Goal: Task Accomplishment & Management: Use online tool/utility

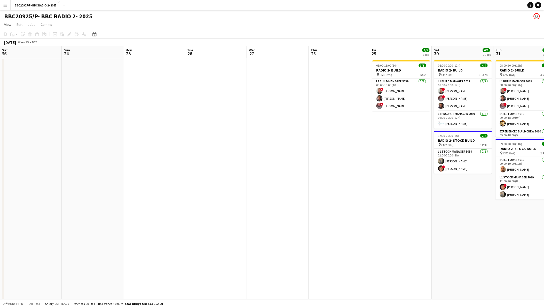
scroll to position [0, 155]
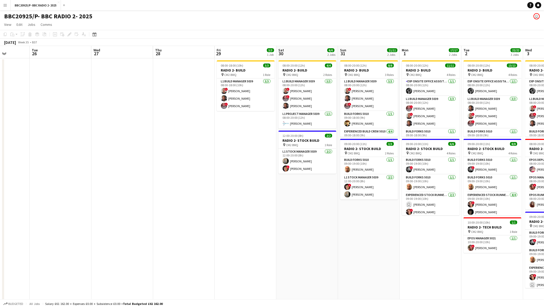
click at [1, 6] on button "Menu" at bounding box center [5, 5] width 10 height 10
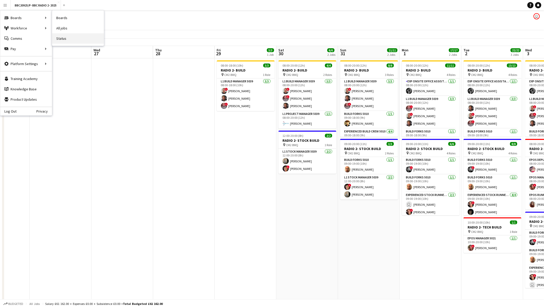
click at [72, 35] on link "Status" at bounding box center [78, 38] width 52 height 10
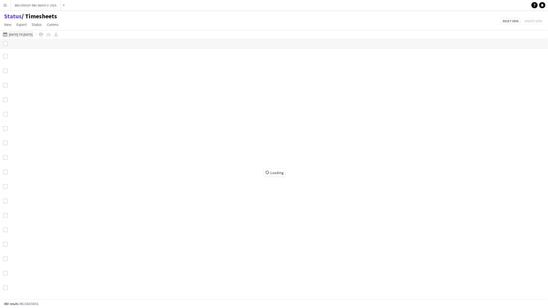
click at [27, 34] on button "21-08-2025 to 24-08-2025 21-08-2025 to 24-08-2025" at bounding box center [17, 34] width 31 height 6
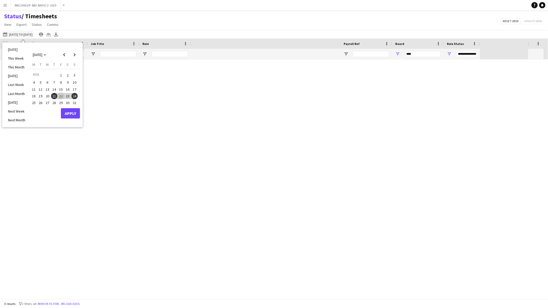
type input "***"
click at [63, 93] on button "22" at bounding box center [61, 96] width 7 height 7
click at [76, 103] on span "31" at bounding box center [75, 103] width 6 height 6
click at [74, 115] on button "Apply" at bounding box center [70, 113] width 19 height 10
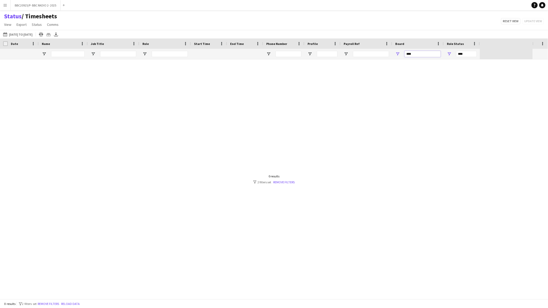
drag, startPoint x: 425, startPoint y: 55, endPoint x: 378, endPoint y: 54, distance: 47.0
click at [378, 54] on div "*** ****" at bounding box center [240, 54] width 480 height 10
type input "******"
type input "**********"
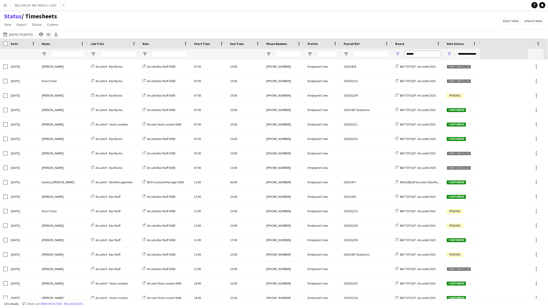
type input "******"
click at [448, 52] on span "Open Filter Menu" at bounding box center [449, 54] width 5 height 5
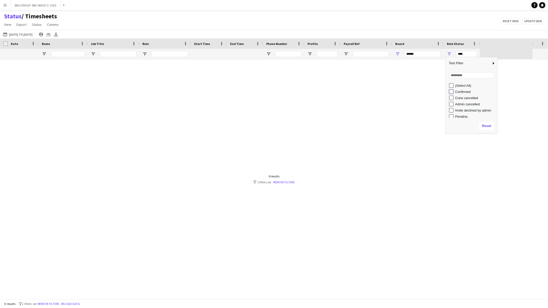
type input "**********"
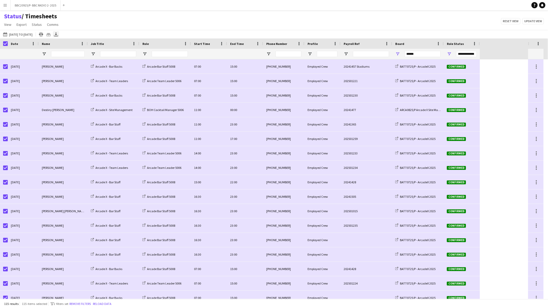
click at [57, 35] on icon at bounding box center [56, 33] width 2 height 3
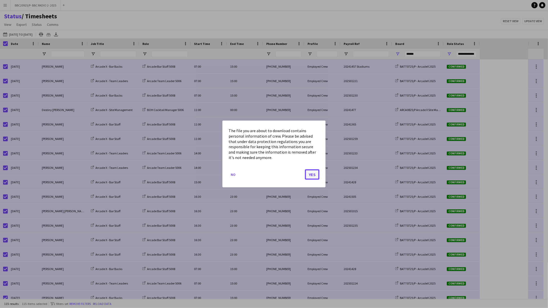
click at [314, 172] on button "Yes" at bounding box center [312, 174] width 14 height 10
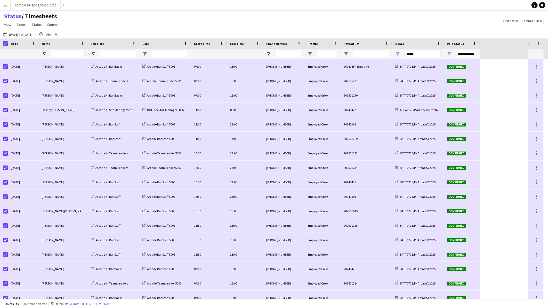
click at [2, 5] on button "Menu" at bounding box center [5, 5] width 10 height 10
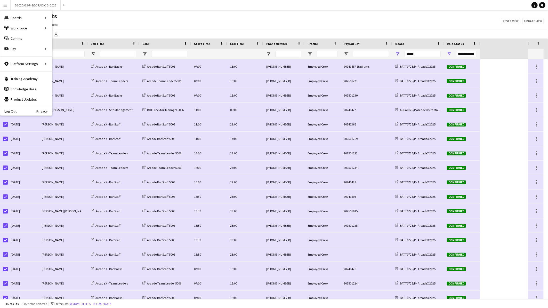
click at [181, 25] on div "Status / Timesheets View Views Default view BTB upload workforce New starters P…" at bounding box center [274, 21] width 548 height 18
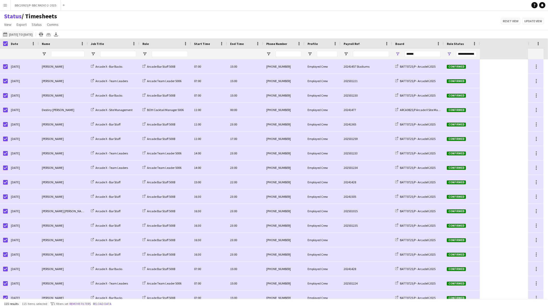
click at [20, 34] on button "21-08-2025 to 24-08-2025 22-08-2025 to 31-08-2025" at bounding box center [17, 34] width 31 height 6
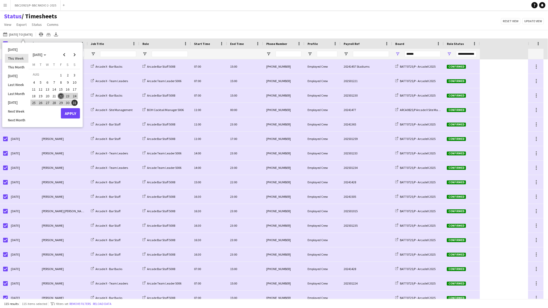
click at [20, 59] on li "This Week" at bounding box center [16, 58] width 23 height 9
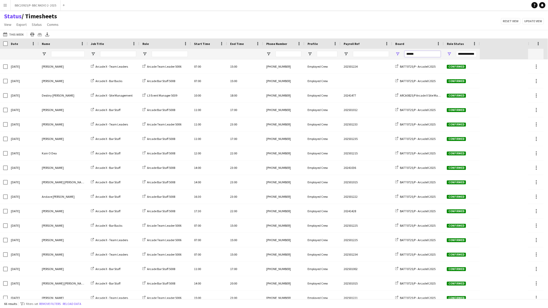
click at [422, 55] on input "******" at bounding box center [423, 54] width 36 height 6
type input "***"
click at [55, 54] on input "Name Filter Input" at bounding box center [68, 54] width 34 height 6
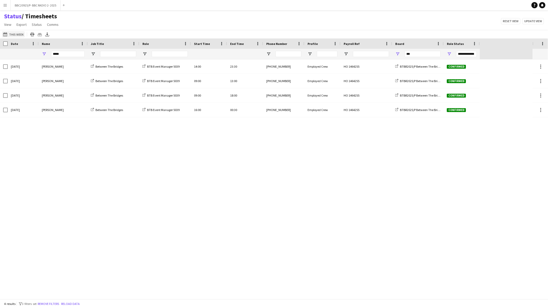
click at [12, 35] on button "21-08-2025 to 24-08-2025 This Week" at bounding box center [13, 34] width 23 height 6
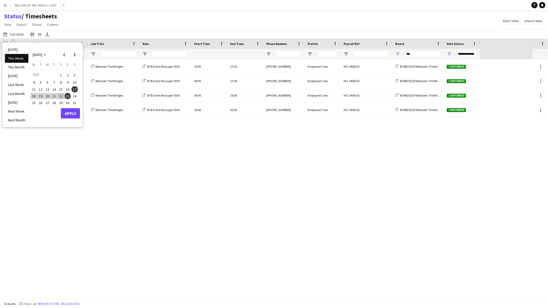
drag, startPoint x: 34, startPoint y: 94, endPoint x: 43, endPoint y: 94, distance: 9.6
click at [34, 94] on span "18" at bounding box center [34, 96] width 6 height 6
click at [73, 96] on span "24" at bounding box center [75, 96] width 6 height 6
click at [73, 111] on button "Apply" at bounding box center [70, 113] width 19 height 10
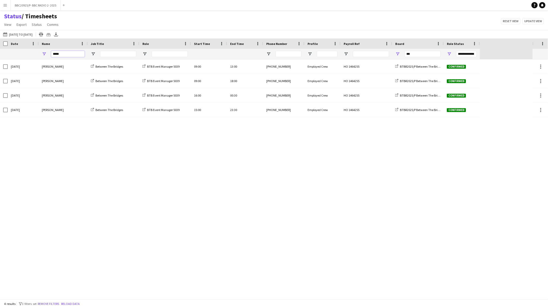
click at [67, 53] on input "*****" at bounding box center [68, 54] width 34 height 6
drag, startPoint x: 67, startPoint y: 53, endPoint x: 8, endPoint y: 53, distance: 59.1
click at [8, 53] on div "**********" at bounding box center [240, 54] width 480 height 10
drag, startPoint x: 63, startPoint y: 51, endPoint x: 28, endPoint y: 52, distance: 35.6
click at [28, 52] on div "**********" at bounding box center [240, 54] width 480 height 10
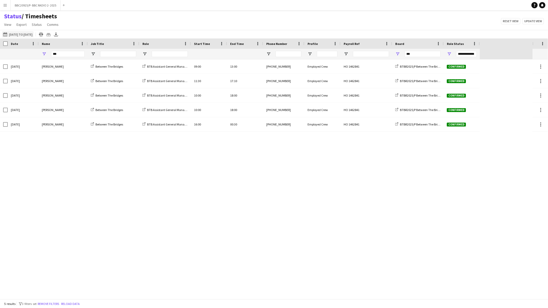
click at [27, 35] on button "21-08-2025 to 24-08-2025 18-08-2025 to 24-08-2025" at bounding box center [17, 34] width 31 height 6
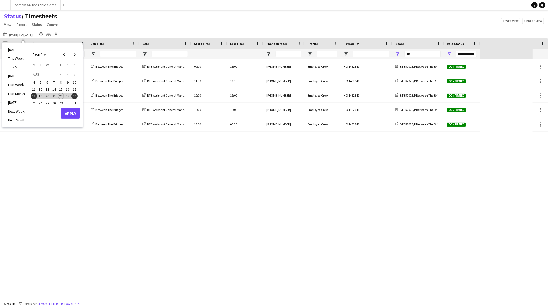
click at [33, 101] on span "25" at bounding box center [34, 103] width 6 height 6
click at [78, 102] on button "31" at bounding box center [74, 102] width 7 height 7
click at [73, 104] on span "31" at bounding box center [75, 103] width 6 height 6
click at [71, 110] on button "Apply" at bounding box center [70, 113] width 19 height 10
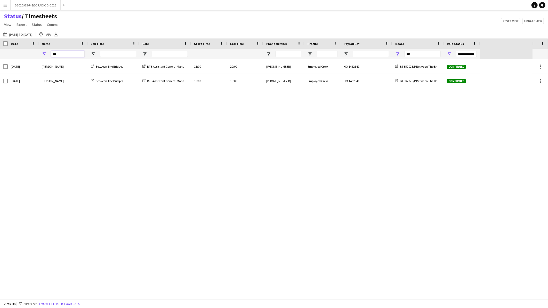
drag, startPoint x: 64, startPoint y: 54, endPoint x: 30, endPoint y: 50, distance: 33.7
click at [30, 50] on div "**********" at bounding box center [240, 54] width 480 height 10
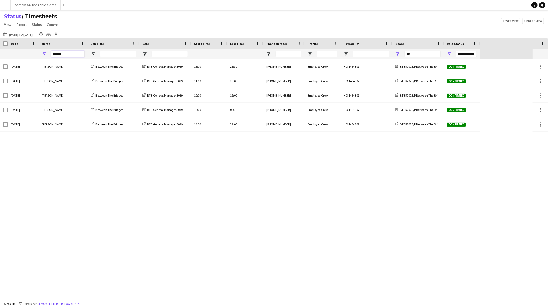
drag, startPoint x: 68, startPoint y: 53, endPoint x: 34, endPoint y: 53, distance: 33.8
click at [32, 53] on div "**********" at bounding box center [240, 54] width 480 height 10
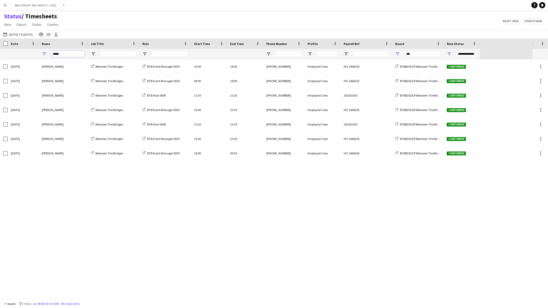
drag, startPoint x: 69, startPoint y: 55, endPoint x: 25, endPoint y: 55, distance: 43.4
click at [25, 55] on div "**********" at bounding box center [240, 54] width 480 height 10
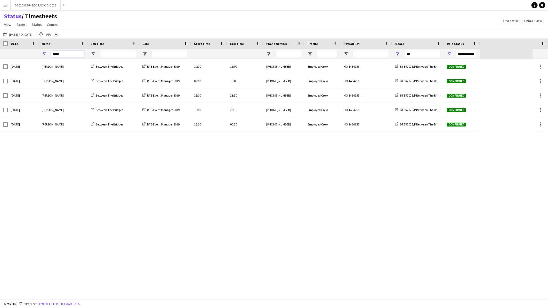
type input "*****"
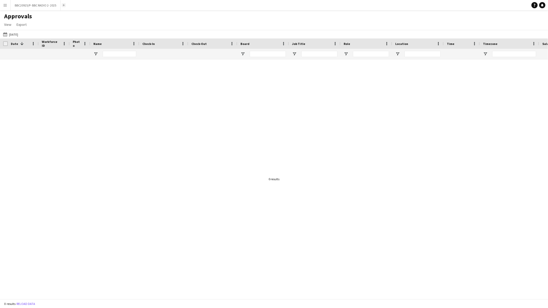
click at [64, 4] on app-icon "Add" at bounding box center [64, 5] width 2 height 2
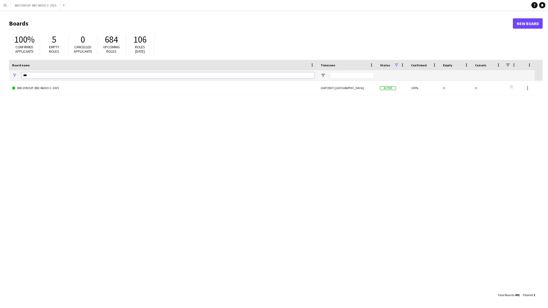
drag, startPoint x: 17, startPoint y: 72, endPoint x: -3, endPoint y: 68, distance: 19.8
click at [0, 68] on html "Menu Boards Boards Boards All jobs Status Workforce Workforce My Workforce Recr…" at bounding box center [274, 154] width 548 height 308
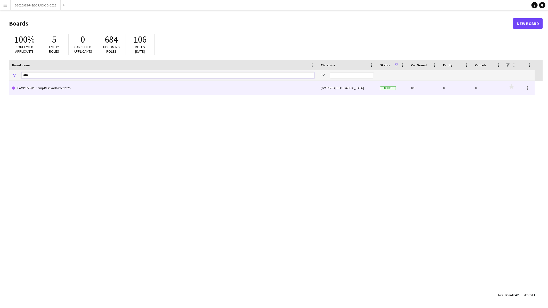
type input "****"
click at [29, 83] on link "CAMP0725/P - Camp Bestival Dorset 2025" at bounding box center [163, 88] width 303 height 14
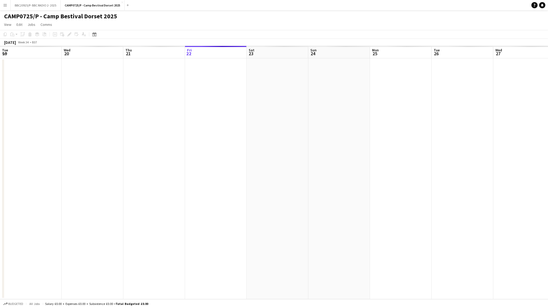
scroll to position [0, 123]
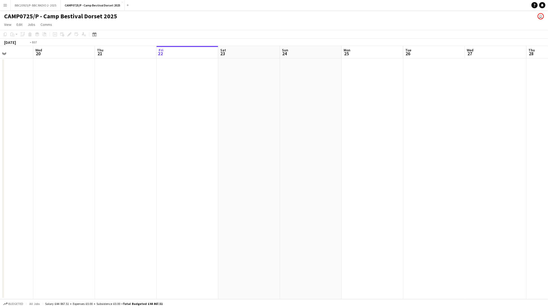
drag, startPoint x: 57, startPoint y: 138, endPoint x: 275, endPoint y: 147, distance: 218.1
click at [275, 147] on app-calendar-viewport "Sun 17 Mon 18 Tue 19 Wed 20 Thu 21 Fri 22 Sat 23 Sun 24 Mon 25 Tue 26 Wed 27 Th…" at bounding box center [274, 172] width 548 height 253
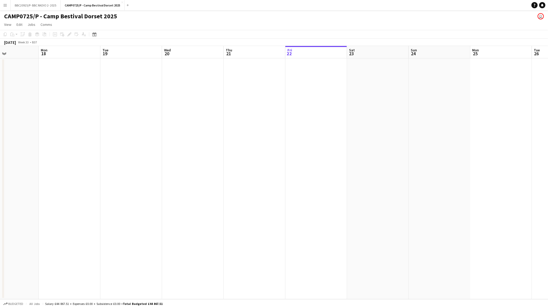
drag, startPoint x: 38, startPoint y: 183, endPoint x: 279, endPoint y: 177, distance: 241.2
click at [279, 177] on app-calendar-viewport "Fri 15 Sat 16 Sun 17 Mon 18 Tue 19 Wed 20 Thu 21 Fri 22 Sat 23 Sun 24 Mon 25 Tu…" at bounding box center [274, 172] width 548 height 253
drag, startPoint x: 182, startPoint y: 189, endPoint x: 445, endPoint y: 189, distance: 263.0
click at [445, 189] on app-calendar-viewport "Sat 9 Sun 10 Mon 11 Tue 12 Wed 13 Thu 14 Fri 15 Sat 16 Sun 17 Mon 18 Tue 19 Wed…" at bounding box center [274, 172] width 548 height 253
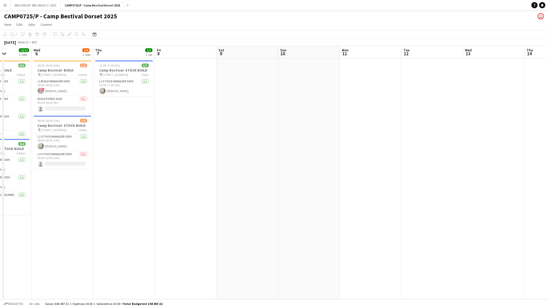
drag, startPoint x: 132, startPoint y: 223, endPoint x: 176, endPoint y: 215, distance: 45.2
click at [355, 209] on app-calendar-viewport "Sun 3 Mon 4 13/14 2 Jobs Tue 5 12/12 2 Jobs Wed 6 2/4 2 Jobs Thu 7 1/1 1 Job Fr…" at bounding box center [274, 172] width 548 height 253
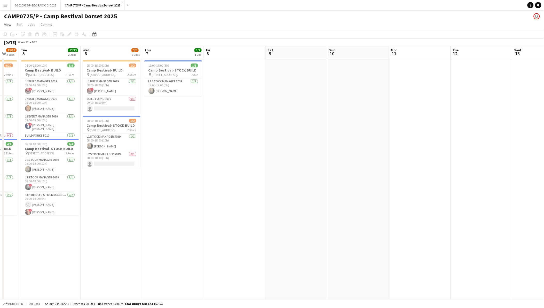
click at [127, 5] on app-icon "Add" at bounding box center [128, 5] width 2 height 2
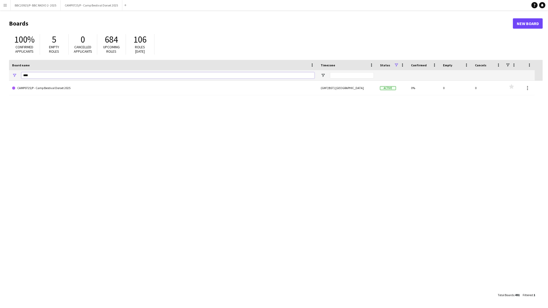
drag, startPoint x: 30, startPoint y: 76, endPoint x: 2, endPoint y: 75, distance: 28.4
click at [1, 75] on main "Boards New Board 100% Confirmed applicants 5 Empty roles 0 Cancelled applicants…" at bounding box center [274, 158] width 548 height 297
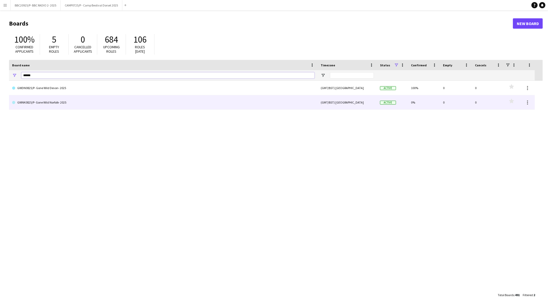
type input "******"
click at [33, 106] on link "GWNK0825/P- Gone Wild Norfolk- 2025" at bounding box center [163, 102] width 303 height 14
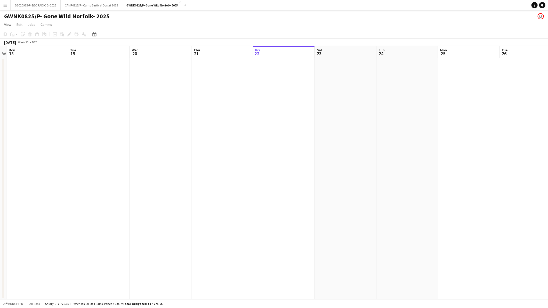
drag, startPoint x: 62, startPoint y: 137, endPoint x: 254, endPoint y: 138, distance: 191.5
click at [254, 138] on app-calendar-viewport "Sat 16 Sun 17 Mon 18 Tue 19 Wed 20 Thu 21 Fri 22 Sat 23 Sun 24 Mon 25 Tue 26 We…" at bounding box center [274, 172] width 548 height 253
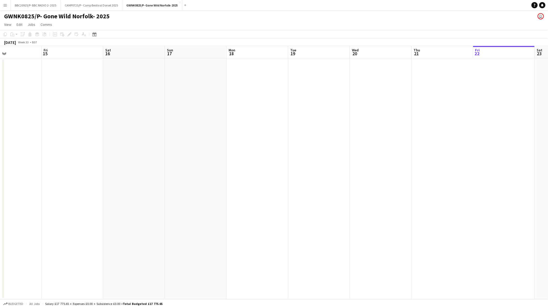
drag, startPoint x: 178, startPoint y: 157, endPoint x: 320, endPoint y: 150, distance: 141.4
click at [324, 149] on app-calendar-viewport "Tue 12 2/3 3 Jobs Wed 13 Thu 14 Fri 15 Sat 16 Sun 17 Mon 18 Tue 19 Wed 20 Thu 2…" at bounding box center [274, 172] width 548 height 253
drag, startPoint x: 309, startPoint y: 170, endPoint x: 250, endPoint y: 179, distance: 59.8
click at [309, 170] on app-calendar-viewport "Tue 12 2/3 3 Jobs Wed 13 Thu 14 Fri 15 Sat 16 Sun 17 Mon 18 Tue 19 Wed 20 Thu 2…" at bounding box center [274, 172] width 548 height 253
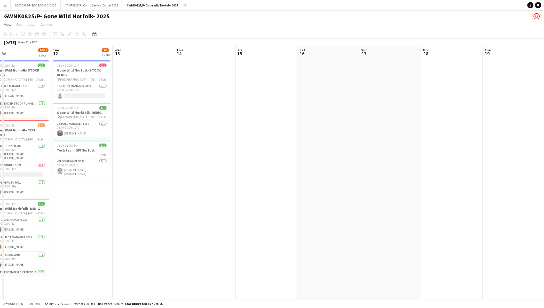
click at [184, 5] on app-icon "Add" at bounding box center [185, 5] width 2 height 2
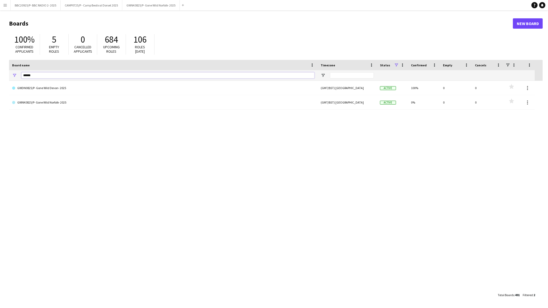
drag, startPoint x: 19, startPoint y: 75, endPoint x: 12, endPoint y: 74, distance: 7.1
click at [12, 74] on div "******" at bounding box center [163, 75] width 309 height 10
type input "*"
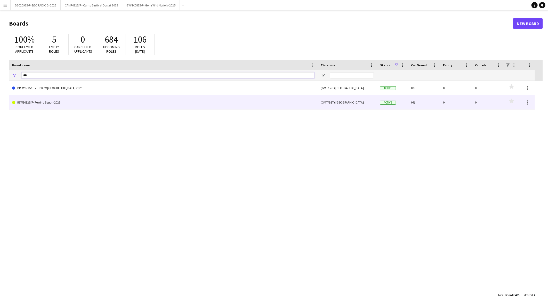
type input "***"
click at [80, 102] on link "REWS0825/P- Rewind South- 2025" at bounding box center [163, 102] width 303 height 14
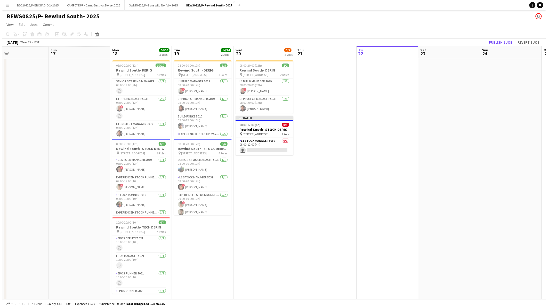
scroll to position [0, 123]
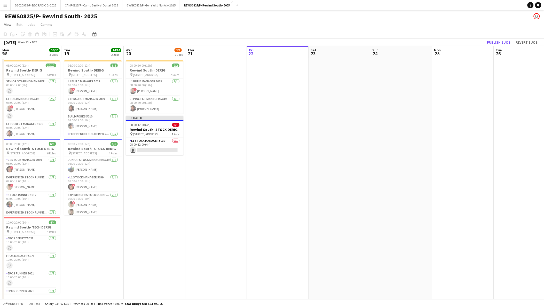
drag, startPoint x: 281, startPoint y: 125, endPoint x: 327, endPoint y: 127, distance: 45.2
click at [328, 125] on app-calendar-viewport "Sat 16 Sun 17 Mon 18 20/20 3 Jobs Tue 19 14/14 2 Jobs Wed 20 2/3 2 Jobs Thu 21 …" at bounding box center [272, 175] width 544 height 258
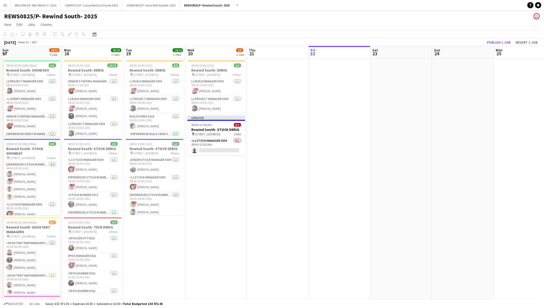
click at [236, 8] on div "Add" at bounding box center [237, 5] width 6 height 10
click at [236, 6] on button "Add" at bounding box center [237, 5] width 4 height 4
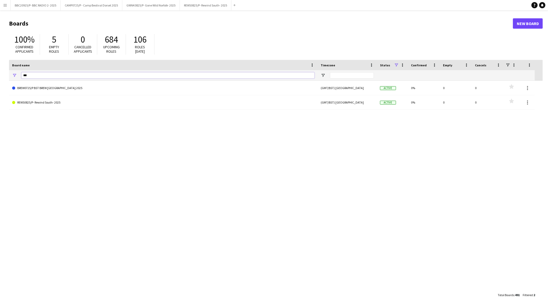
drag, startPoint x: 38, startPoint y: 74, endPoint x: 1, endPoint y: 73, distance: 36.9
click at [1, 73] on main "Boards New Board 100% Confirmed applicants 5 Empty roles 0 Cancelled applicants…" at bounding box center [274, 158] width 548 height 297
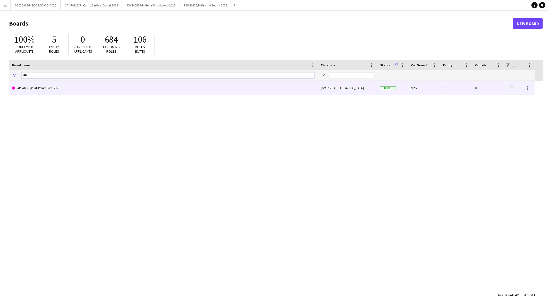
type input "***"
click at [34, 91] on link "APEA0825/P- All Points East- 2025" at bounding box center [163, 88] width 303 height 14
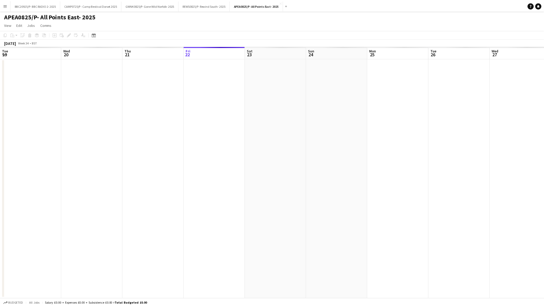
scroll to position [0, 123]
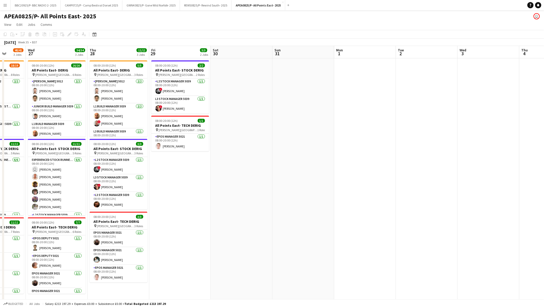
drag, startPoint x: 514, startPoint y: 205, endPoint x: 238, endPoint y: 192, distance: 276.3
click at [170, 227] on app-calendar-viewport "Sun 24 84/84 6 Jobs Mon 25 39/39 3 Jobs Tue 26 40/41 3 Jobs Wed 27 34/34 3 Jobs…" at bounding box center [272, 293] width 544 height 494
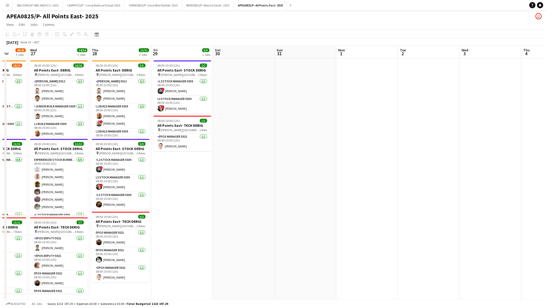
scroll to position [0, 159]
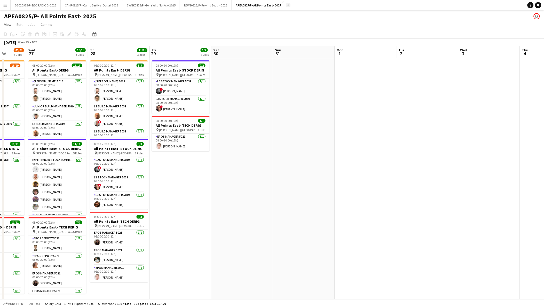
click at [288, 3] on button "Add" at bounding box center [288, 5] width 4 height 4
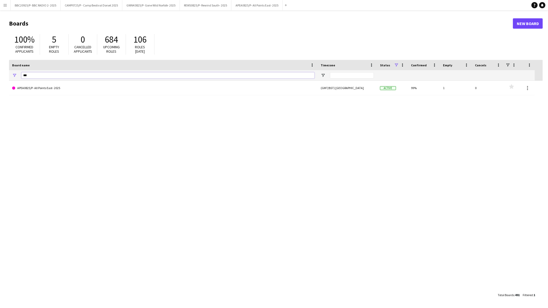
drag, startPoint x: 22, startPoint y: 76, endPoint x: 11, endPoint y: 75, distance: 10.9
click at [11, 75] on div "***" at bounding box center [163, 75] width 309 height 10
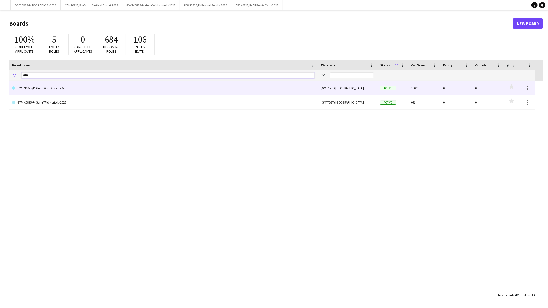
type input "****"
click at [34, 88] on link "GWDN0825/P- Gone Wild Devon- 2025" at bounding box center [163, 88] width 303 height 14
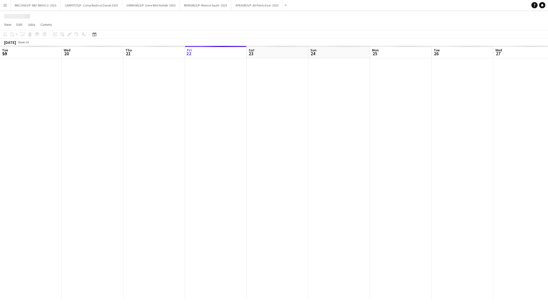
scroll to position [0, 123]
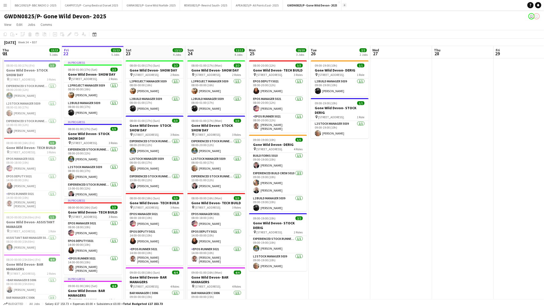
click at [345, 4] on app-icon "Add" at bounding box center [345, 5] width 2 height 2
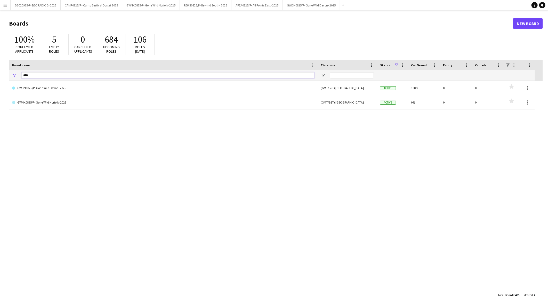
drag, startPoint x: 13, startPoint y: 74, endPoint x: 6, endPoint y: 74, distance: 7.0
click at [6, 74] on main "Boards New Board 100% Confirmed applicants 5 Empty roles 0 Cancelled applicants…" at bounding box center [274, 158] width 548 height 297
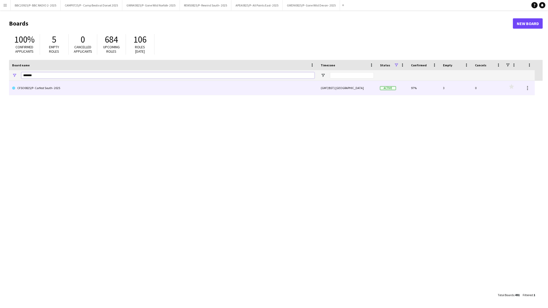
type input "*******"
click at [29, 86] on link "CFSO0825/P- Carfest South- 2025" at bounding box center [163, 88] width 303 height 14
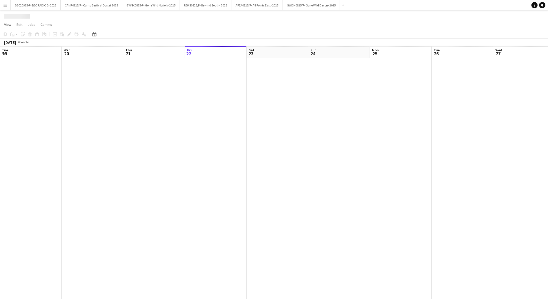
scroll to position [0, 123]
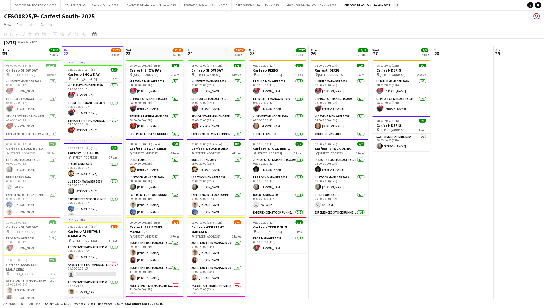
click at [397, 5] on app-icon "Add" at bounding box center [398, 5] width 2 height 2
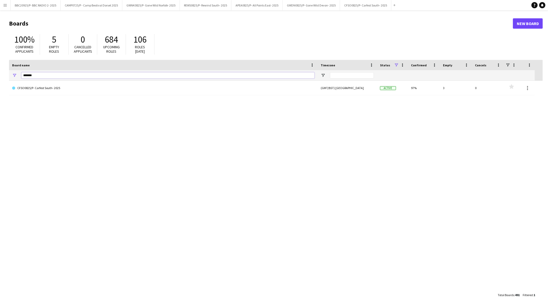
drag, startPoint x: 32, startPoint y: 74, endPoint x: -7, endPoint y: 70, distance: 38.9
click at [0, 70] on html "Menu Boards Boards Boards All jobs Status Workforce Workforce My Workforce Recr…" at bounding box center [274, 154] width 548 height 308
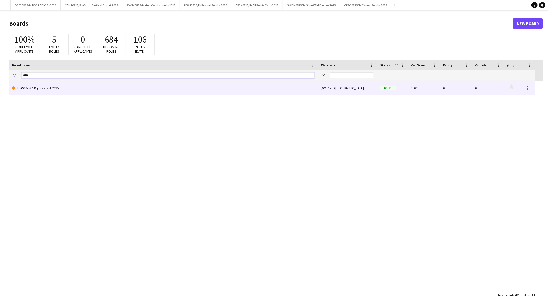
type input "***"
click at [45, 84] on link "FEAS0825/P- Big Feastival- 2025" at bounding box center [163, 88] width 303 height 14
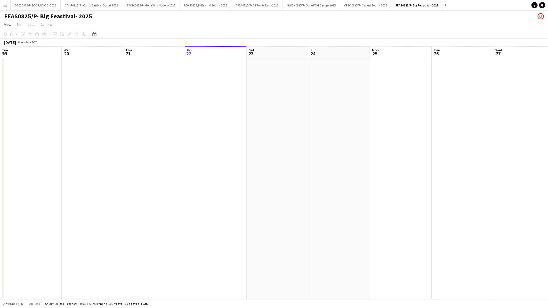
scroll to position [0, 123]
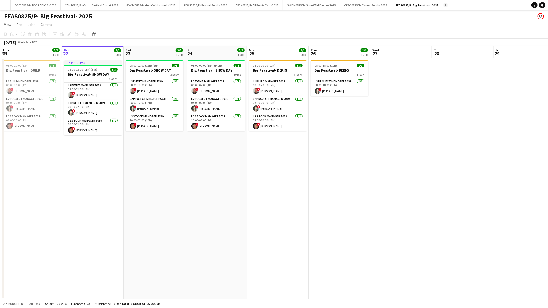
click at [445, 4] on button "Add" at bounding box center [446, 5] width 4 height 4
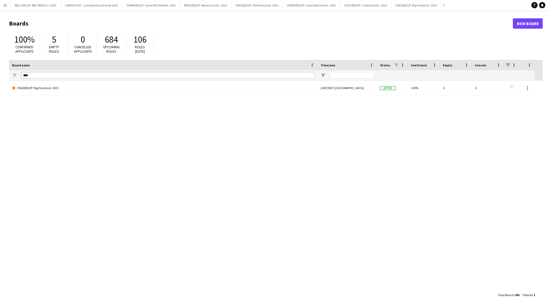
drag, startPoint x: 37, startPoint y: 75, endPoint x: -2, endPoint y: 74, distance: 39.3
click at [0, 74] on html "Menu Boards Boards Boards All jobs Status Workforce Workforce My Workforce Recr…" at bounding box center [274, 154] width 548 height 308
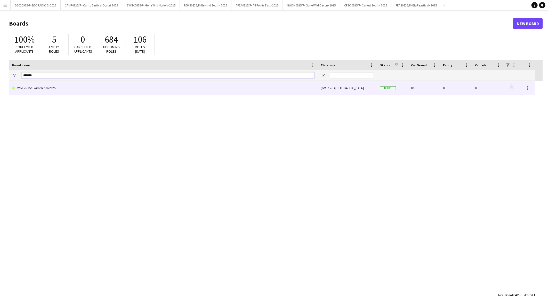
type input "*******"
click at [30, 89] on link "WIMB0725/P Wimbledon 2025" at bounding box center [163, 88] width 303 height 14
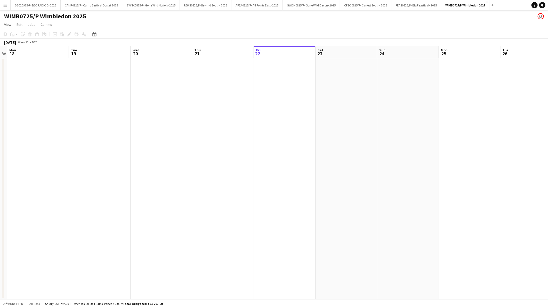
drag, startPoint x: 76, startPoint y: 127, endPoint x: 269, endPoint y: 128, distance: 192.3
click at [269, 128] on app-calendar-viewport "Sat 16 Sun 17 Mon 18 Tue 19 Wed 20 Thu 21 Fri 22 Sat 23 Sun 24 Mon 25 Tue 26 We…" at bounding box center [274, 172] width 548 height 253
drag, startPoint x: 95, startPoint y: 156, endPoint x: 284, endPoint y: 156, distance: 189.2
click at [284, 156] on app-calendar-viewport "Sat 16 Sun 17 Mon 18 Tue 19 Wed 20 Thu 21 Fri 22 Sat 23 Sun 24 Mon 25 Tue 26 We…" at bounding box center [274, 172] width 548 height 253
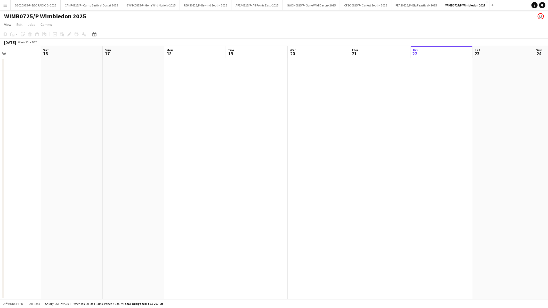
drag, startPoint x: 173, startPoint y: 173, endPoint x: 330, endPoint y: 165, distance: 157.2
click at [388, 154] on app-calendar-viewport "Wed 13 Thu 14 Fri 15 Sat 16 Sun 17 Mon 18 Tue 19 Wed 20 Thu 21 Fri 22 Sat 23 Su…" at bounding box center [274, 172] width 548 height 253
drag, startPoint x: 169, startPoint y: 190, endPoint x: 115, endPoint y: 216, distance: 60.0
click at [358, 189] on app-calendar-viewport "Wed 6 Thu 7 Fri 8 Sat 9 Sun 10 Mon 11 Tue 12 Wed 13 Thu 14 Fri 15 Sat 16 Sun 17…" at bounding box center [274, 172] width 548 height 253
drag, startPoint x: 122, startPoint y: 216, endPoint x: 268, endPoint y: 218, distance: 146.1
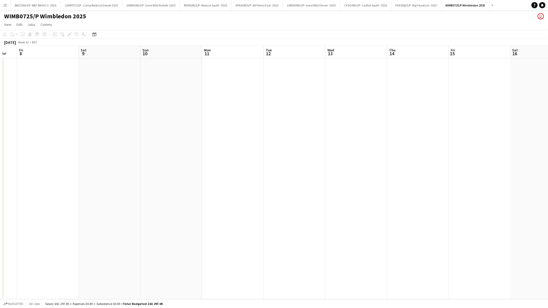
click at [269, 217] on app-calendar-viewport "Wed 6 Thu 7 Fri 8 Sat 9 Sun 10 Mon 11 Tue 12 Wed 13 Thu 14 Fri 15 Sat 16 Sun 17…" at bounding box center [274, 172] width 548 height 253
drag, startPoint x: 310, startPoint y: 209, endPoint x: 249, endPoint y: 217, distance: 61.5
click at [383, 203] on app-calendar-viewport "Fri 1 Sat 2 Sun 3 Mon 4 Tue 5 Wed 6 Thu 7 Fri 8 Sat 9 Sun 10 Mon 11 Tue 12 Wed …" at bounding box center [274, 172] width 548 height 253
drag, startPoint x: 167, startPoint y: 225, endPoint x: 298, endPoint y: 206, distance: 132.0
click at [357, 206] on app-calendar-viewport "Wed 30 Thu 31 Fri 1 Sat 2 Sun 3 Mon 4 Tue 5 Wed 6 Thu 7 Fri 8 Sat 9 Sun 10 Mon …" at bounding box center [274, 172] width 548 height 253
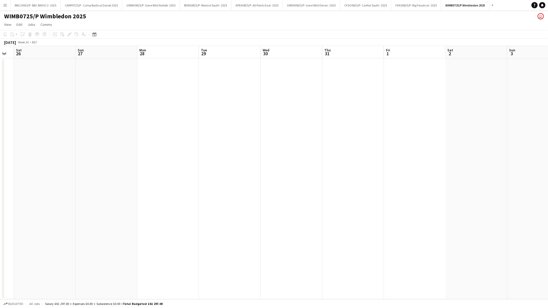
drag, startPoint x: 70, startPoint y: 228, endPoint x: 303, endPoint y: 206, distance: 233.7
click at [303, 206] on app-calendar-viewport "Wed 23 Thu 24 Fri 25 Sat 26 Sun 27 Mon 28 Tue 29 Wed 30 Thu 31 Fri 1 Sat 2 Sun …" at bounding box center [274, 172] width 548 height 253
drag, startPoint x: 131, startPoint y: 215, endPoint x: 211, endPoint y: 213, distance: 80.3
click at [337, 206] on app-calendar-viewport "Wed 23 Thu 24 Fri 25 Sat 26 Sun 27 Mon 28 Tue 29 Wed 30 Thu 31 Fri 1 Sat 2 Sun …" at bounding box center [274, 172] width 548 height 253
drag, startPoint x: 359, startPoint y: 207, endPoint x: 112, endPoint y: 223, distance: 247.8
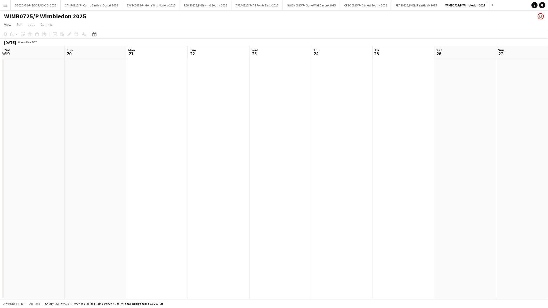
click at [359, 207] on app-calendar-viewport "Wed 16 Thu 17 Fri 18 Sat 19 Sun 20 Mon 21 Tue 22 Wed 23 Thu 24 Fri 25 Sat 26 Su…" at bounding box center [274, 172] width 548 height 253
drag, startPoint x: 165, startPoint y: 217, endPoint x: 250, endPoint y: 205, distance: 85.9
click at [346, 205] on app-calendar-viewport "Tue 15 Wed 16 Thu 17 Fri 18 Sat 19 Sun 20 Mon 21 Tue 22 Wed 23 Thu 24 Fri 25 Sa…" at bounding box center [274, 172] width 548 height 253
drag, startPoint x: 55, startPoint y: 223, endPoint x: 268, endPoint y: 211, distance: 212.8
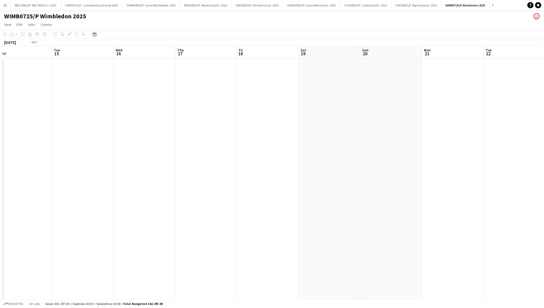
click at [269, 211] on app-calendar-viewport "Sat 12 23/23 4 Jobs Sun 13 23/24 5 Jobs Mon 14 Tue 15 Wed 16 Thu 17 Fri 18 Sat …" at bounding box center [272, 208] width 544 height 325
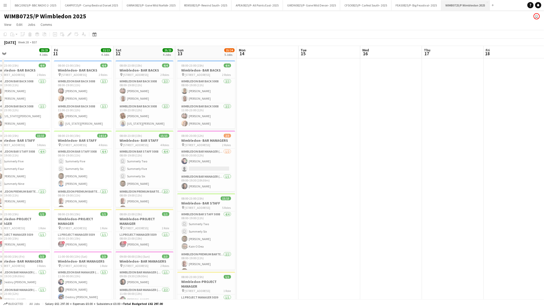
click at [492, 5] on app-icon "Add" at bounding box center [493, 5] width 2 height 2
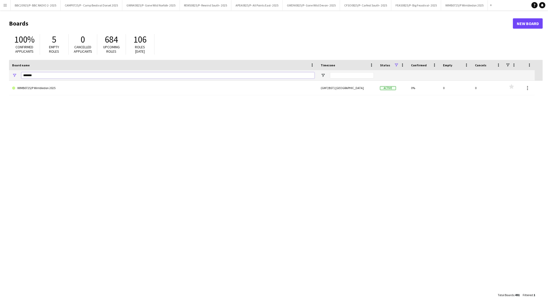
drag, startPoint x: 19, startPoint y: 73, endPoint x: 1, endPoint y: 72, distance: 18.6
click at [1, 72] on main "Boards New Board 100% Confirmed applicants 5 Empty roles 0 Cancelled applicants…" at bounding box center [274, 158] width 548 height 297
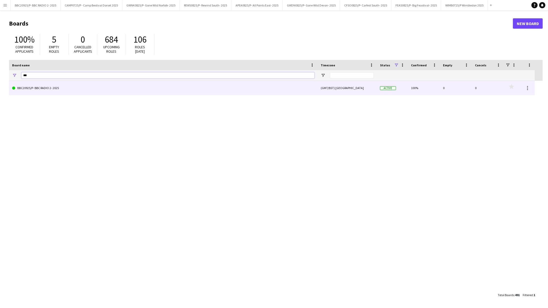
type input "***"
click at [68, 91] on link "BBC20925/P- BBC RADIO 2- 2025" at bounding box center [163, 88] width 303 height 14
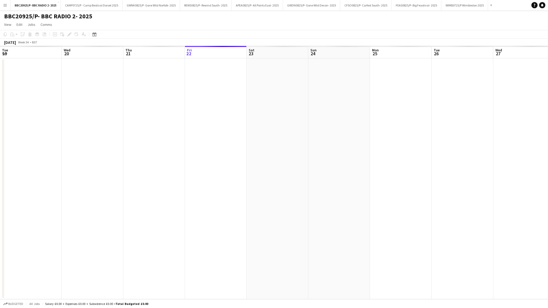
scroll to position [0, 123]
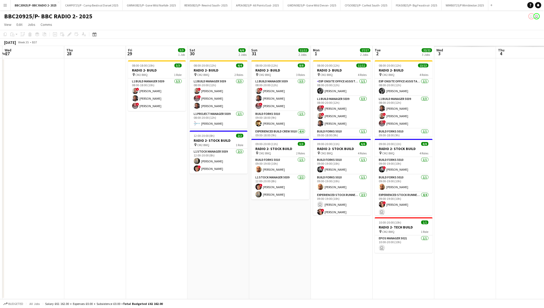
drag, startPoint x: 408, startPoint y: 184, endPoint x: 19, endPoint y: 187, distance: 389.5
click at [0, 184] on html "Menu Boards Boards Boards All jobs Status Workforce Workforce My Workforce Recr…" at bounding box center [272, 154] width 544 height 308
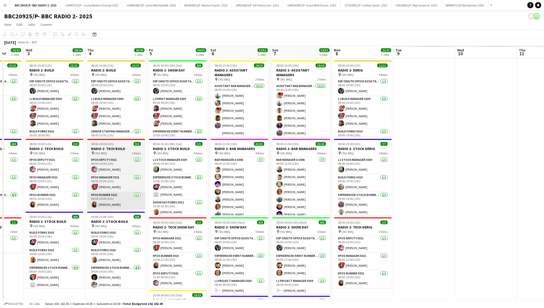
drag, startPoint x: 431, startPoint y: 186, endPoint x: 122, endPoint y: 195, distance: 308.9
click at [0, 194] on html "Menu Boards Boards Boards All jobs Status Workforce Workforce My Workforce Recr…" at bounding box center [272, 234] width 544 height 469
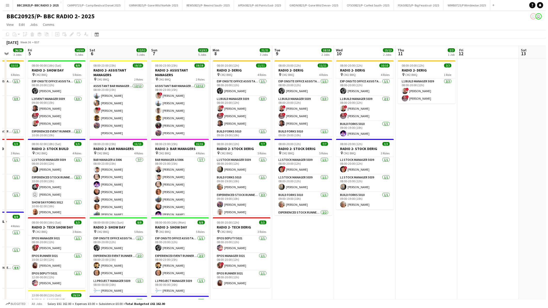
scroll to position [0, 208]
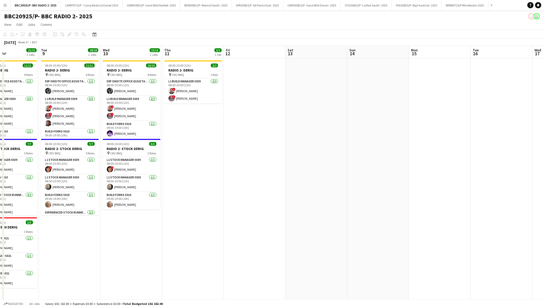
drag, startPoint x: 204, startPoint y: 191, endPoint x: -50, endPoint y: 203, distance: 254.3
click at [0, 203] on html "Menu Boards Boards Boards All jobs Status Workforce Workforce My Workforce Recr…" at bounding box center [272, 234] width 544 height 469
click at [3, 4] on app-icon "Menu" at bounding box center [5, 5] width 4 height 4
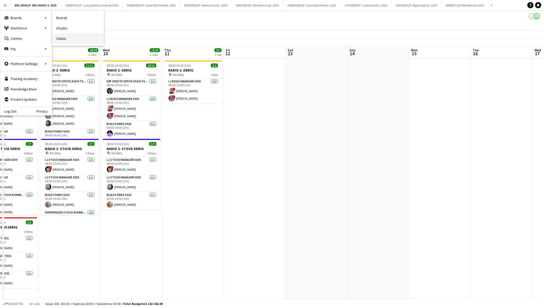
click at [65, 39] on link "Status" at bounding box center [78, 38] width 52 height 10
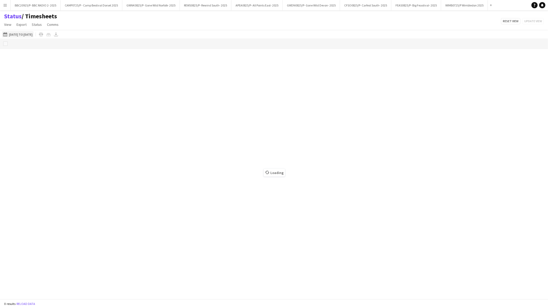
click at [27, 34] on button "[DATE] to [DATE] [DATE] to [DATE]" at bounding box center [17, 34] width 31 height 6
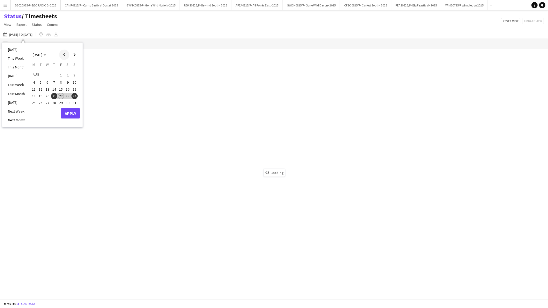
click at [64, 54] on span "Previous month" at bounding box center [64, 55] width 10 height 10
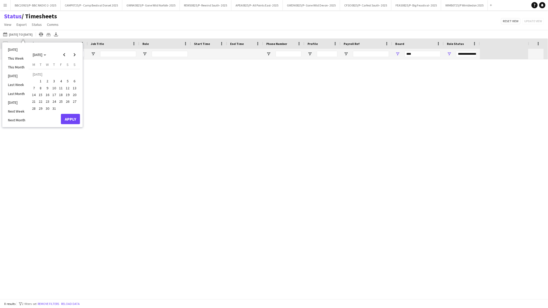
click at [39, 82] on span "1" at bounding box center [41, 81] width 6 height 6
type input "***"
click at [73, 53] on span "Next month" at bounding box center [74, 55] width 10 height 10
click at [73, 54] on span "Next month" at bounding box center [74, 55] width 10 height 10
click at [41, 109] on span "30" at bounding box center [41, 108] width 6 height 6
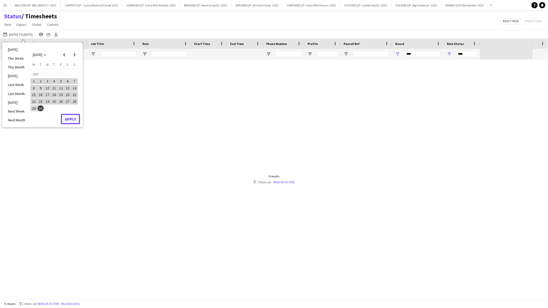
click at [70, 119] on button "Apply" at bounding box center [70, 119] width 19 height 10
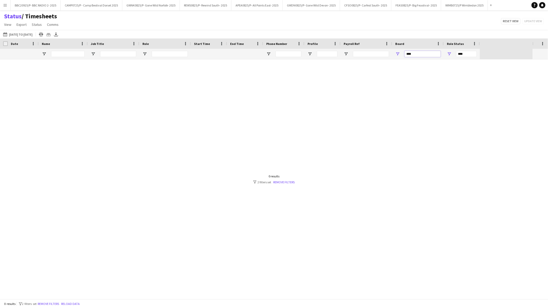
drag, startPoint x: 412, startPoint y: 55, endPoint x: 391, endPoint y: 57, distance: 21.0
click at [391, 57] on div "*** ****" at bounding box center [240, 54] width 480 height 10
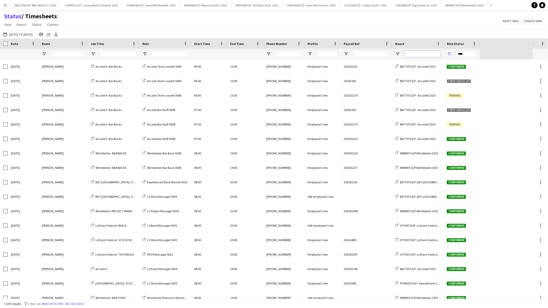
type input "**********"
click at [448, 53] on span "Open Filter Menu" at bounding box center [449, 54] width 5 height 5
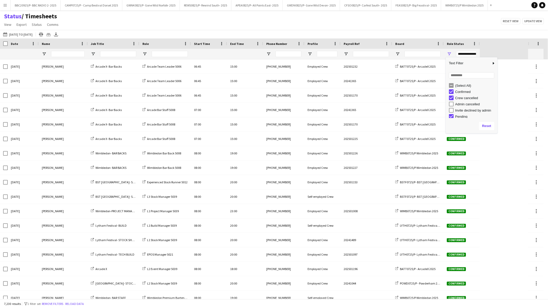
click at [463, 86] on div "(Select All)" at bounding box center [475, 86] width 41 height 4
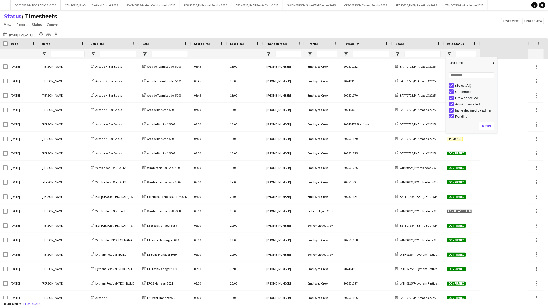
click at [468, 86] on div "(Select All)" at bounding box center [475, 86] width 41 height 4
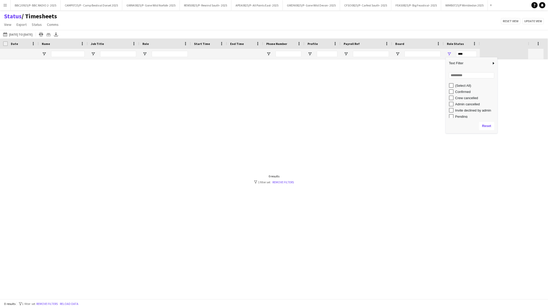
click at [465, 91] on div "Confirmed" at bounding box center [475, 92] width 41 height 4
type input "**********"
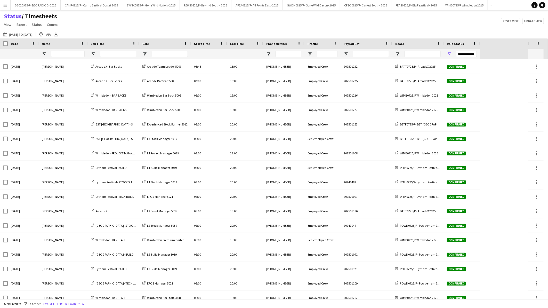
click at [8, 44] on div "Date" at bounding box center [23, 43] width 31 height 10
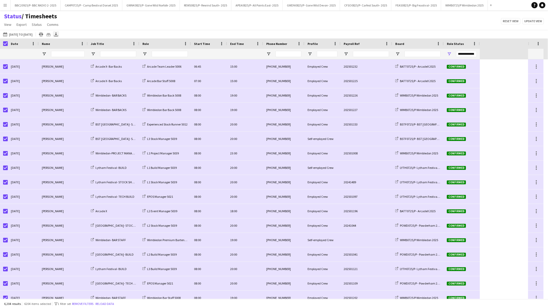
click at [57, 34] on icon at bounding box center [56, 33] width 2 height 3
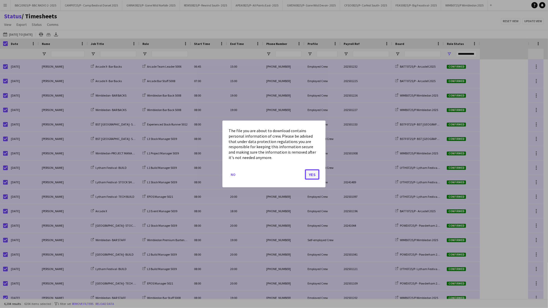
click at [313, 169] on button "Yes" at bounding box center [312, 174] width 14 height 10
